Goal: Find specific page/section: Find specific page/section

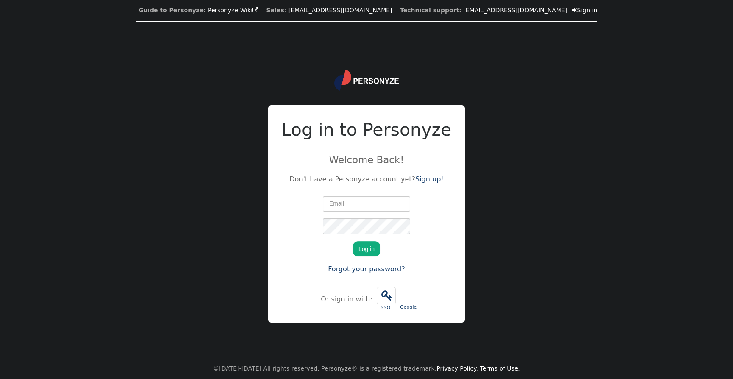
click at [345, 211] on input "text" at bounding box center [366, 204] width 87 height 15
type input "[PERSON_NAME][EMAIL_ADDRESS][PERSON_NAME][DOMAIN_NAME]"
click at [368, 248] on button "Log in" at bounding box center [367, 248] width 28 height 15
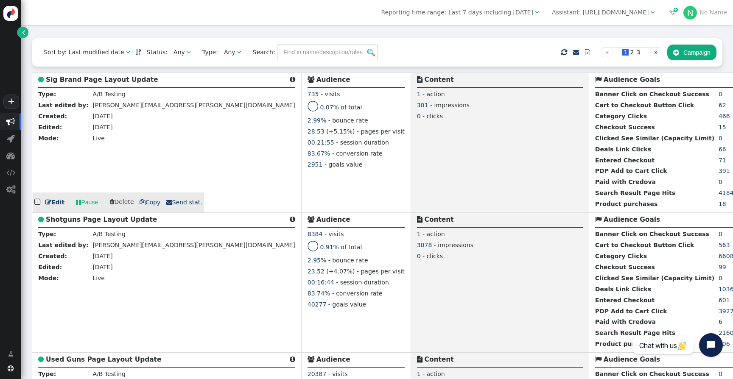
scroll to position [74, 0]
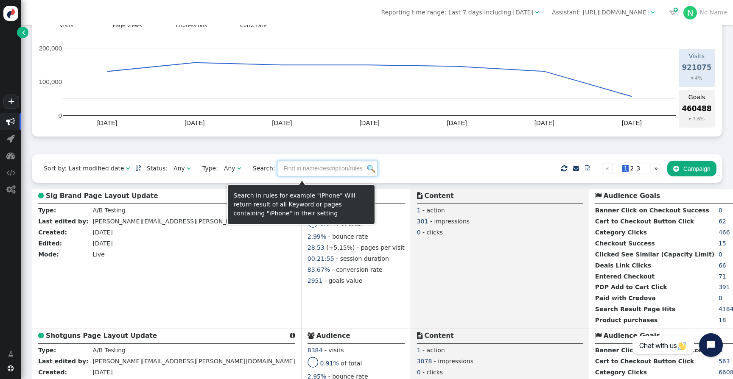
click at [308, 169] on input "text" at bounding box center [327, 168] width 101 height 15
type input "dealer"
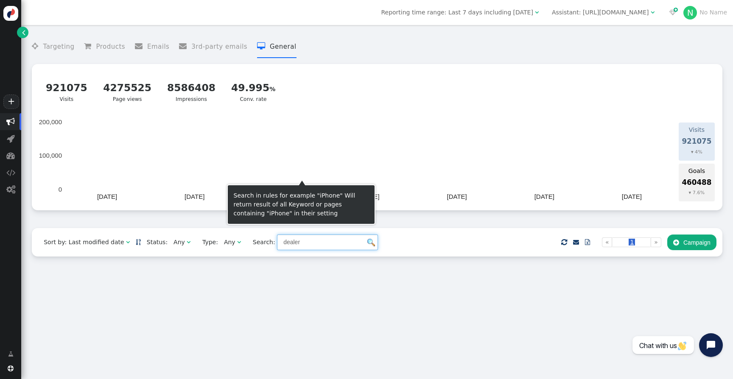
scroll to position [0, 0]
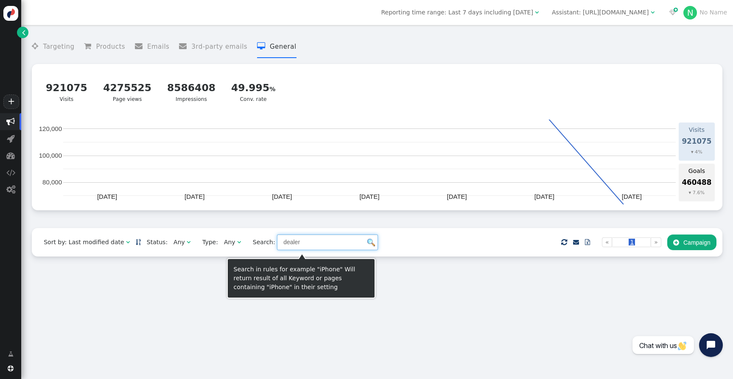
drag, startPoint x: 294, startPoint y: 245, endPoint x: 222, endPoint y: 239, distance: 71.6
click at [214, 238] on div "Sort by: Last modified date   Status: Any  Type: Any  Search: dealer    …" at bounding box center [377, 242] width 691 height 28
drag, startPoint x: 266, startPoint y: 244, endPoint x: 257, endPoint y: 244, distance: 8.9
click at [257, 244] on span "Search: dashboard" at bounding box center [312, 242] width 131 height 15
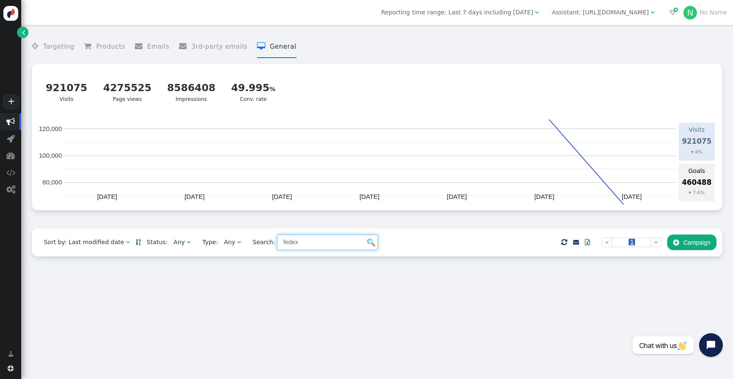
type input "fedex"
click at [430, 287] on div " Targeting  Products  Emails  3rd-party emails  General ? Visits  921075 …" at bounding box center [377, 202] width 712 height 354
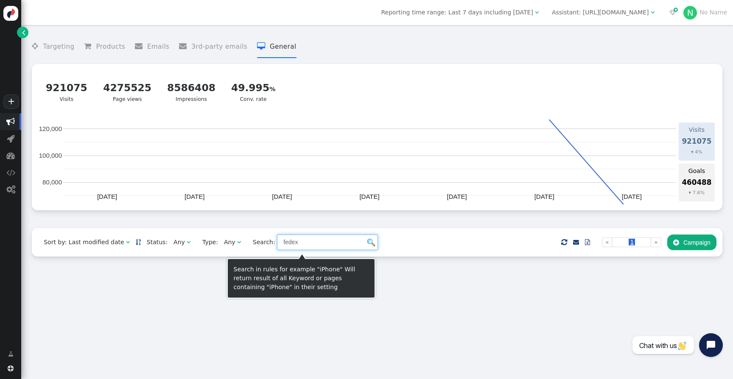
drag, startPoint x: 317, startPoint y: 246, endPoint x: 190, endPoint y: 242, distance: 126.9
click at [190, 242] on div "Sort by: Last modified date   Status: Any  Type: Any  Search: fedex    …" at bounding box center [377, 242] width 691 height 28
click at [88, 282] on div " Targeting  Products  Emails  3rd-party emails  General ? Visits  921075 …" at bounding box center [377, 202] width 712 height 354
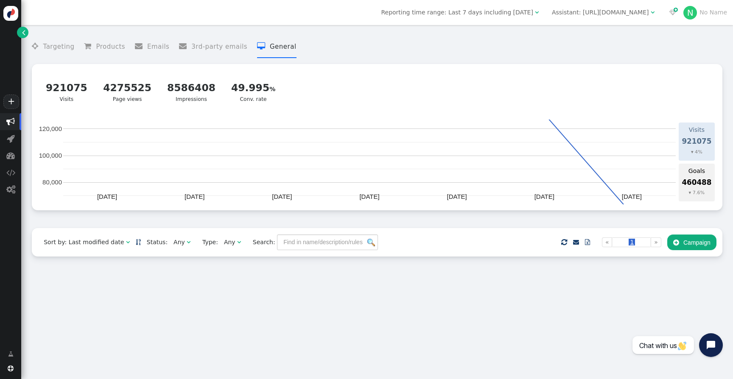
drag, startPoint x: 24, startPoint y: 31, endPoint x: 42, endPoint y: 36, distance: 19.5
click at [24, 31] on span "" at bounding box center [23, 32] width 3 height 9
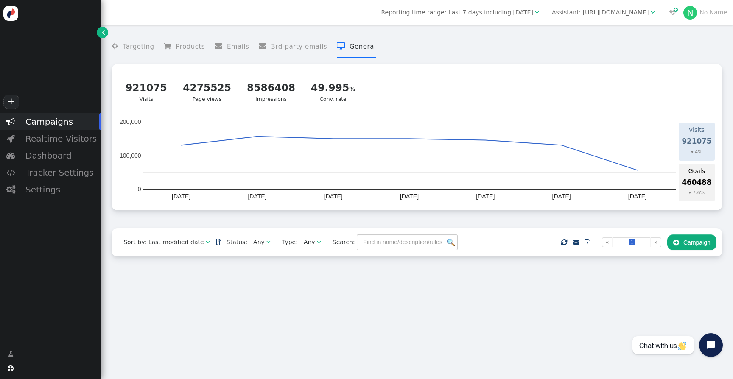
click at [46, 128] on div "Campaigns" at bounding box center [61, 121] width 80 height 17
click at [47, 124] on div "Campaigns" at bounding box center [61, 121] width 80 height 17
click at [48, 124] on div "Campaigns" at bounding box center [61, 121] width 80 height 17
click at [562, 244] on span "" at bounding box center [565, 242] width 6 height 11
click at [48, 139] on div "Realtime Visitors" at bounding box center [61, 138] width 80 height 17
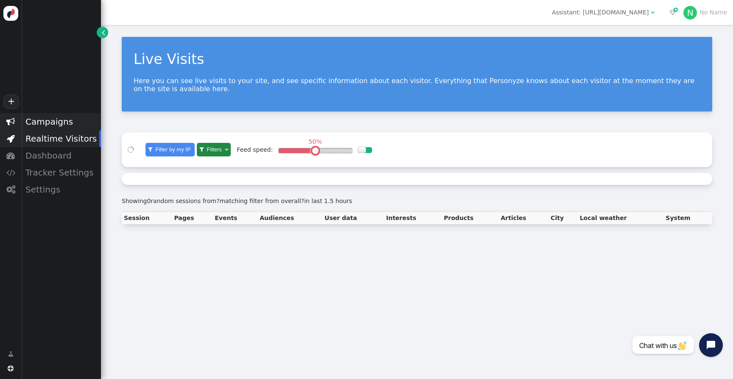
click at [51, 125] on div "Campaigns" at bounding box center [61, 121] width 80 height 17
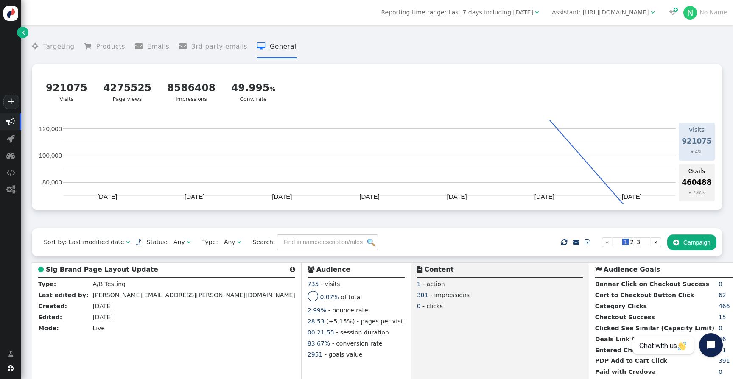
click at [175, 246] on div "Any" at bounding box center [179, 242] width 11 height 9
click at [224, 245] on div "Any" at bounding box center [229, 242] width 11 height 9
click at [197, 246] on span "Type:" at bounding box center [208, 242] width 22 height 9
click at [176, 246] on div "Any" at bounding box center [179, 242] width 11 height 9
click at [467, 249] on div "Sort by: Last modified date   Status: Any  Type: Any  Search:     Impor…" at bounding box center [377, 242] width 691 height 28
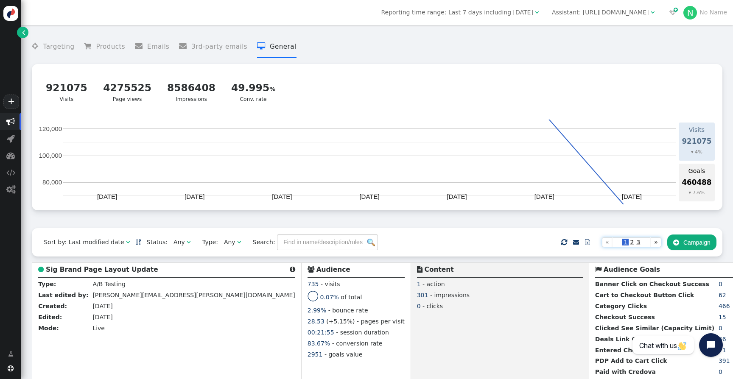
click at [630, 244] on span "2" at bounding box center [632, 242] width 6 height 7
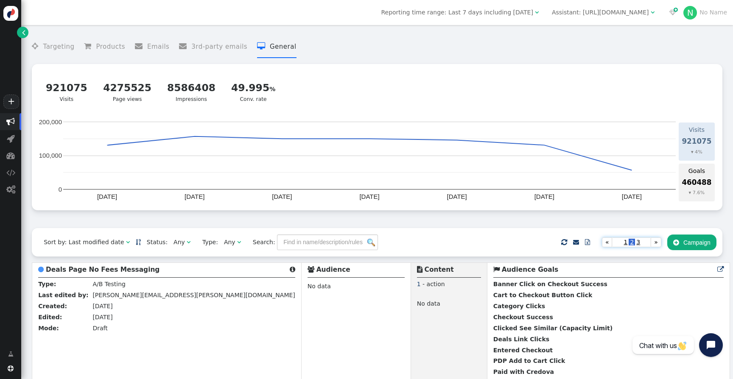
click at [637, 246] on span "3" at bounding box center [638, 242] width 6 height 7
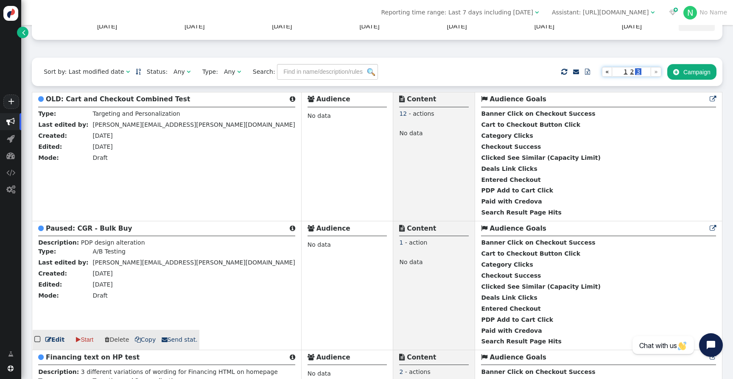
scroll to position [26, 0]
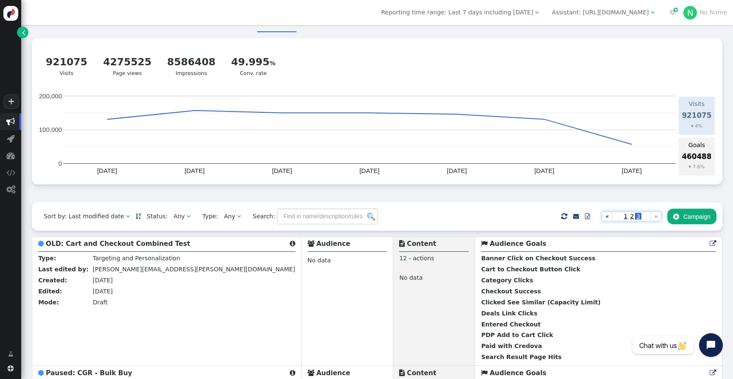
click at [626, 220] on span "1" at bounding box center [626, 216] width 6 height 7
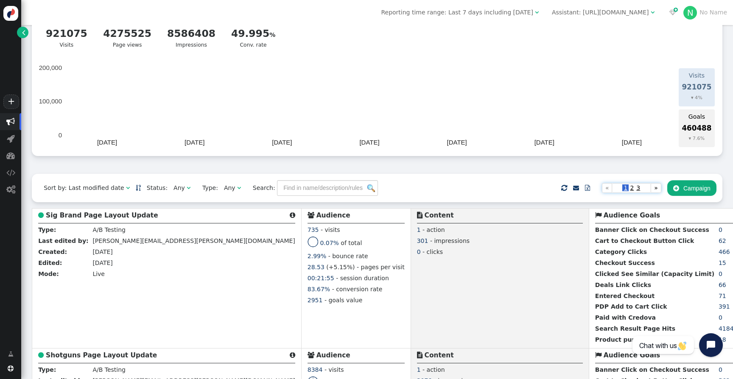
scroll to position [0, 0]
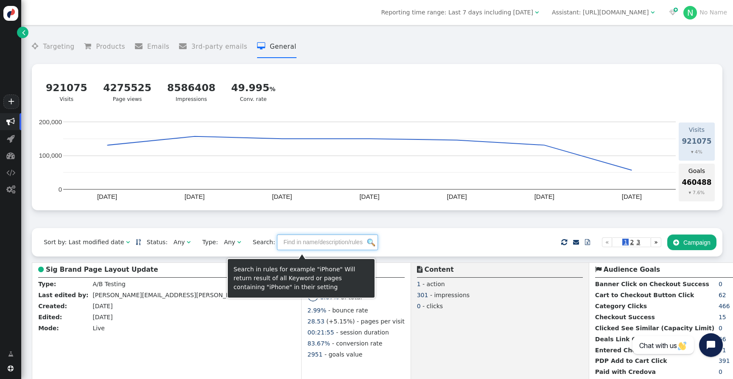
click at [319, 245] on input "text" at bounding box center [327, 242] width 101 height 15
type input "dealers"
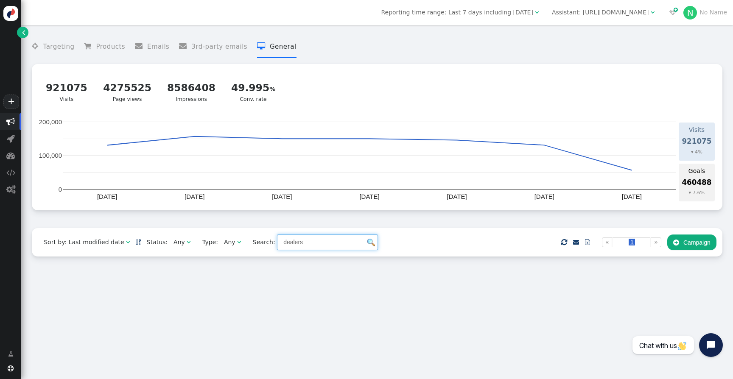
drag, startPoint x: 307, startPoint y: 246, endPoint x: 245, endPoint y: 241, distance: 61.8
click at [225, 241] on div "Sort by: Last modified date   Status: Any  Type: Any  Search: dealers   …" at bounding box center [377, 242] width 691 height 28
click at [562, 246] on span "" at bounding box center [565, 242] width 6 height 11
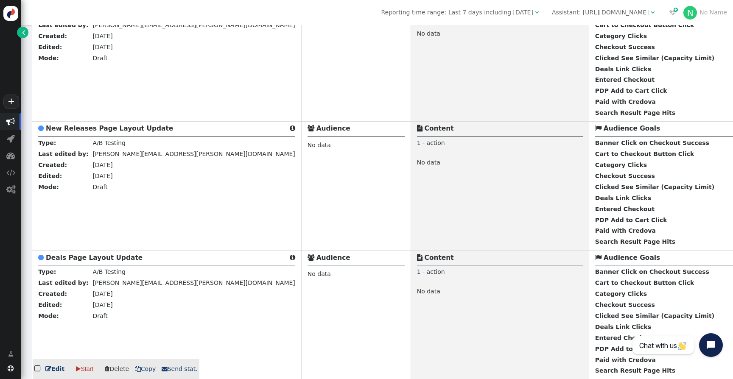
scroll to position [1760, 0]
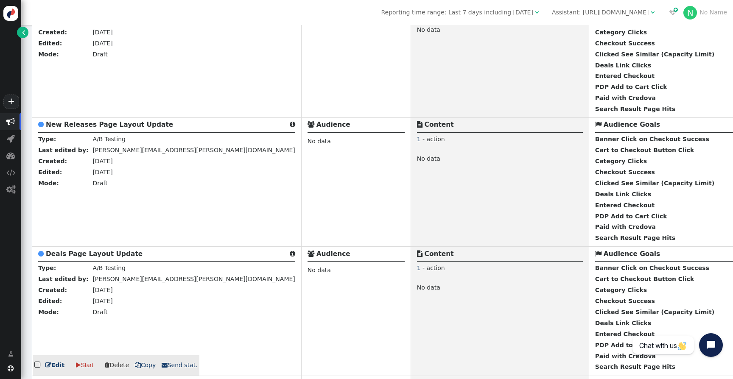
click at [162, 314] on td " Deals Page Layout Update  Type: A/B Testing Last edited by: brandon.wilson@g…" at bounding box center [167, 311] width 270 height 129
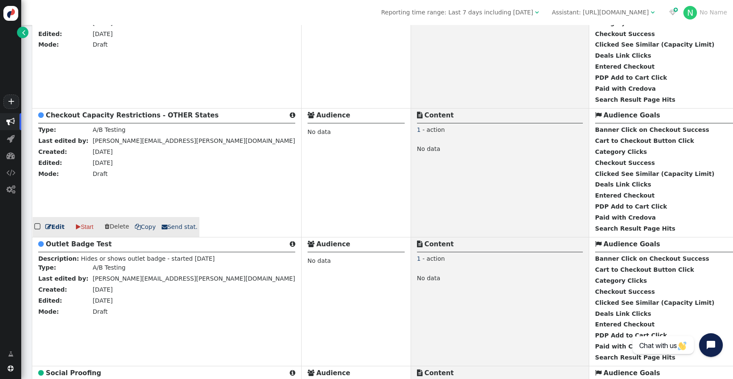
scroll to position [3463, 0]
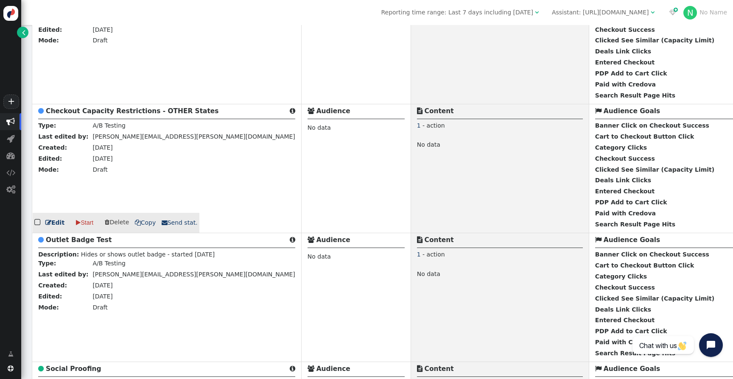
click at [134, 168] on td "Draft" at bounding box center [193, 171] width 205 height 11
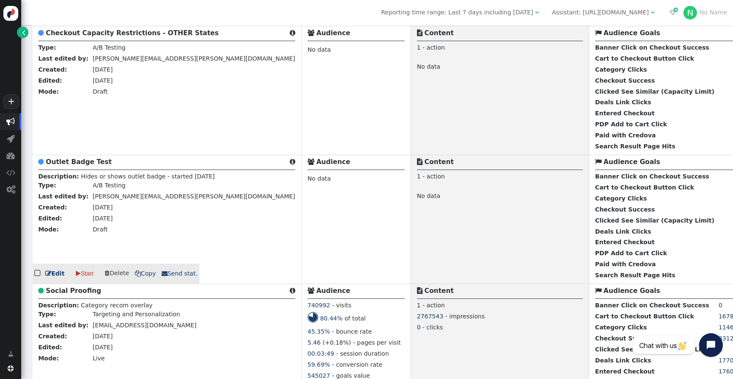
scroll to position [3539, 0]
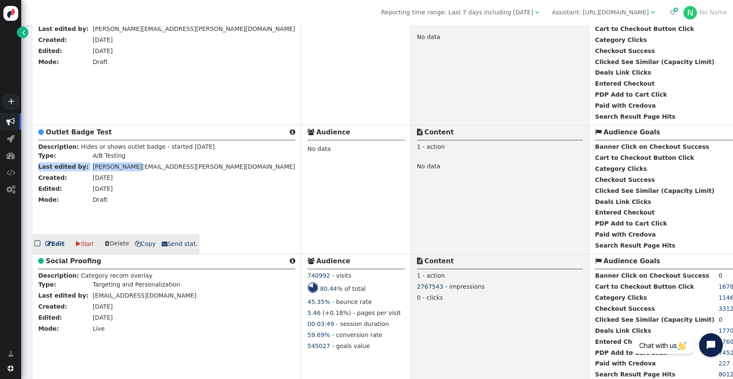
click at [123, 167] on td " Outlet Badge Test  Description: Hides or shows outlet badge - started 11/19/…" at bounding box center [167, 190] width 270 height 129
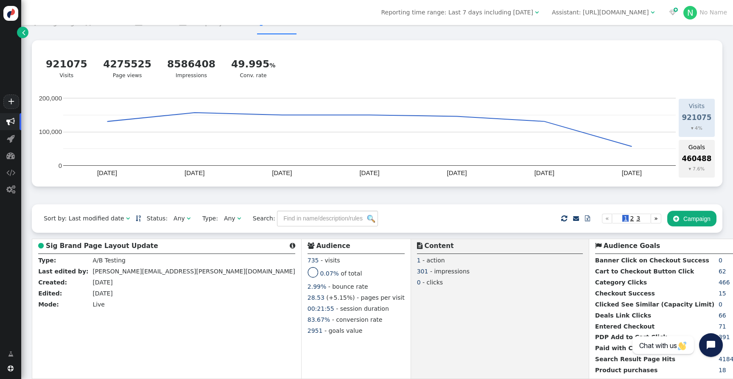
scroll to position [0, 0]
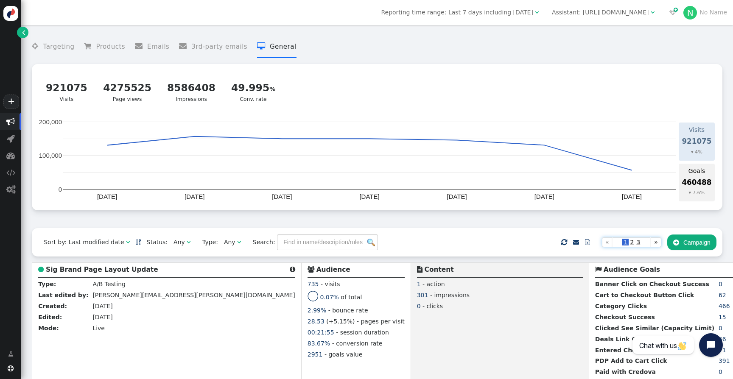
click at [632, 246] on span "2" at bounding box center [632, 242] width 6 height 7
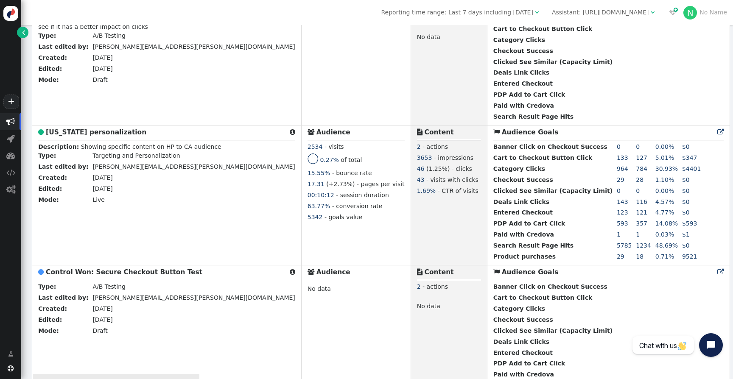
scroll to position [5093, 0]
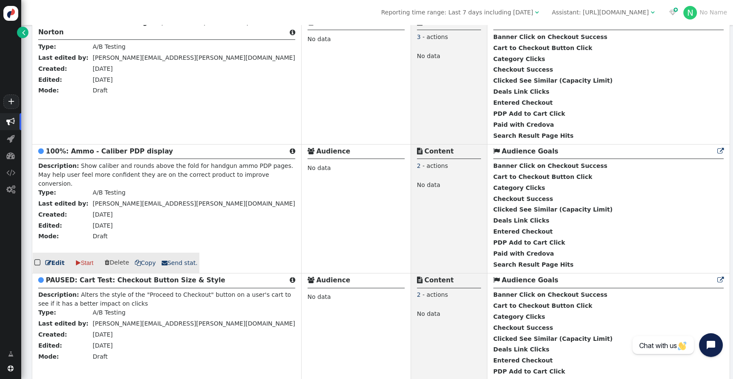
click at [494, 250] on td "Paid with Credova" at bounding box center [554, 255] width 121 height 11
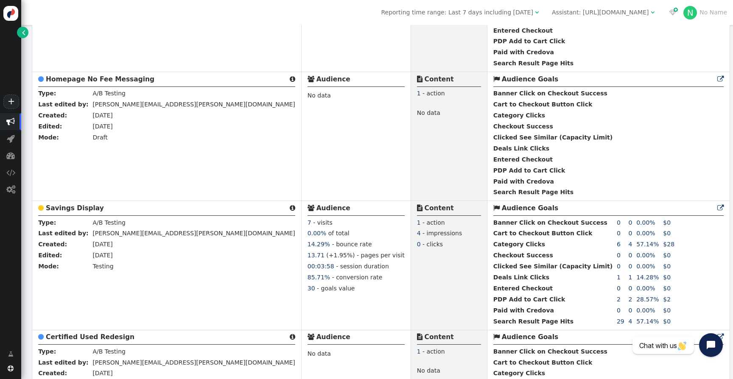
scroll to position [0, 0]
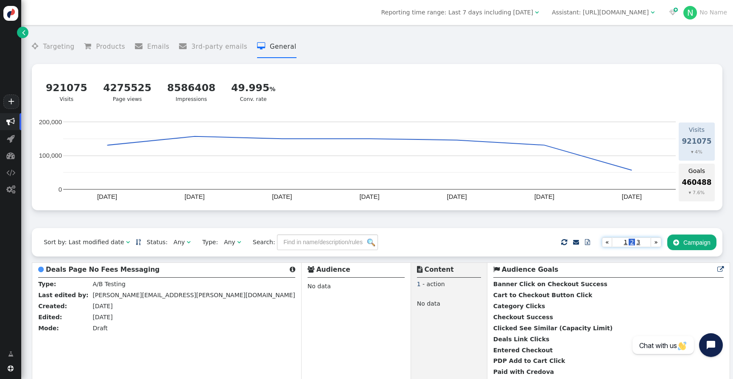
click at [637, 246] on span "3" at bounding box center [638, 242] width 6 height 7
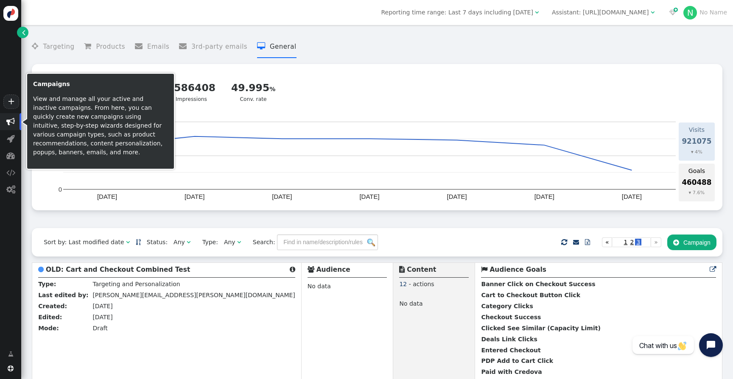
click at [14, 119] on span "" at bounding box center [10, 122] width 8 height 8
click at [11, 123] on span "" at bounding box center [10, 122] width 8 height 8
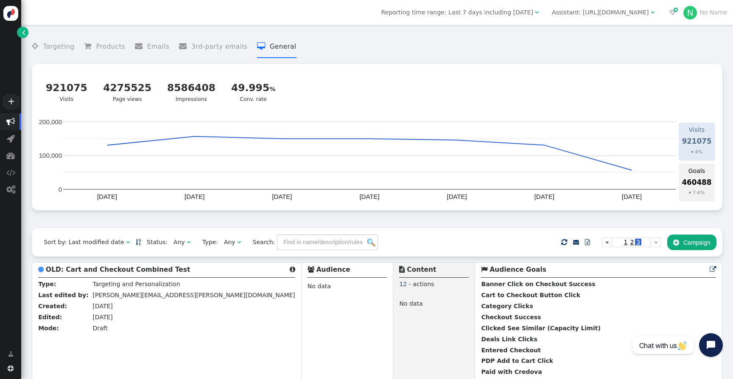
click at [26, 31] on link "" at bounding box center [22, 32] width 11 height 11
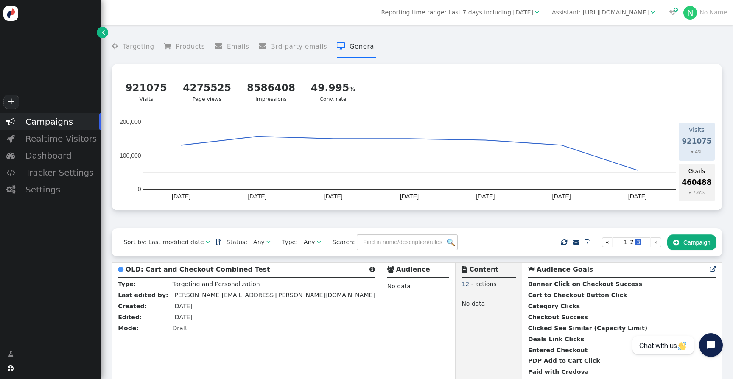
click at [45, 118] on div "Campaigns" at bounding box center [61, 121] width 80 height 17
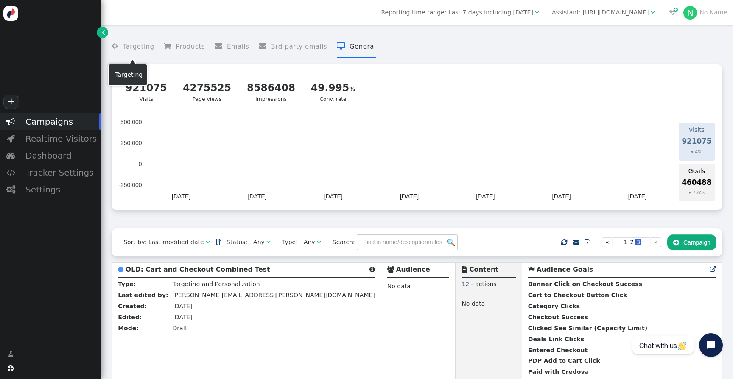
click at [138, 48] on li " Targeting" at bounding box center [133, 47] width 42 height 22
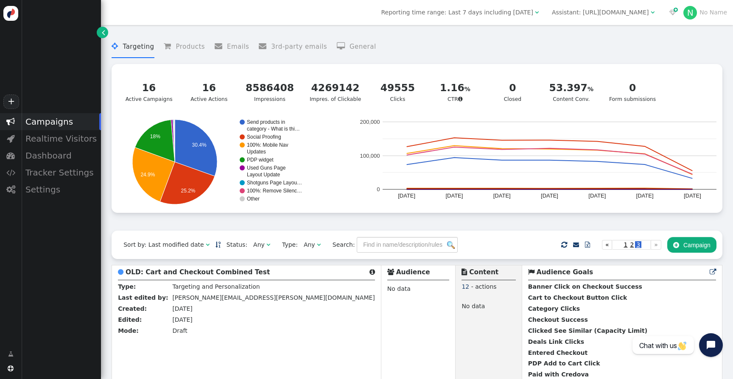
click at [180, 47] on li " Products" at bounding box center [184, 47] width 41 height 22
click at [137, 48] on li " Targeting" at bounding box center [133, 47] width 42 height 22
click at [355, 46] on li " General" at bounding box center [356, 47] width 39 height 22
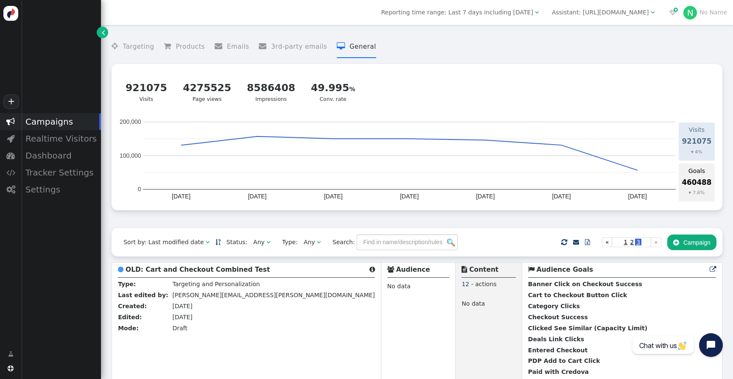
click at [305, 246] on div "Any" at bounding box center [310, 242] width 13 height 9
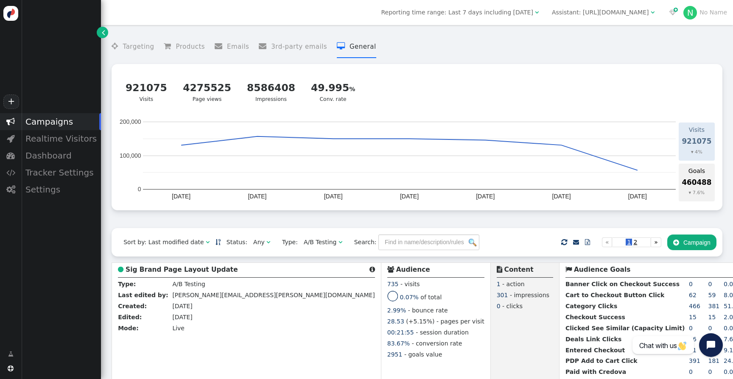
click at [267, 245] on span "" at bounding box center [269, 242] width 4 height 6
click at [190, 228] on div " Targeting  Products  Emails  3rd-party emails  General ? Visits  921075 …" at bounding box center [417, 129] width 611 height 199
click at [185, 246] on div "Sort by: Last modified date" at bounding box center [164, 242] width 80 height 9
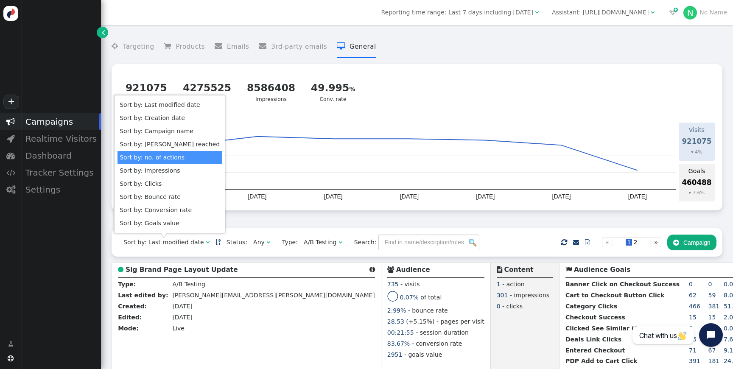
click at [68, 276] on div " Campaigns  Realtime Visitors  Dashboard  Tracker Settings  Settings" at bounding box center [50, 221] width 101 height 217
